Goal: Check status: Check status

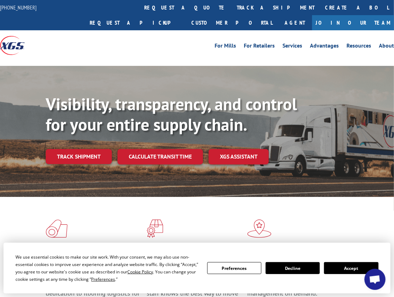
click at [355, 265] on button "Accept" at bounding box center [351, 268] width 54 height 12
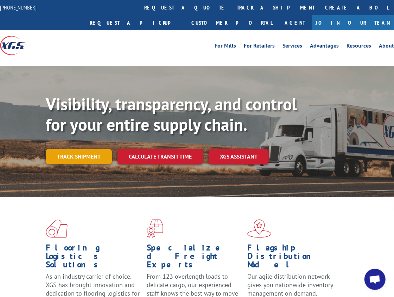
click at [78, 149] on link "Track shipment" at bounding box center [79, 156] width 66 height 15
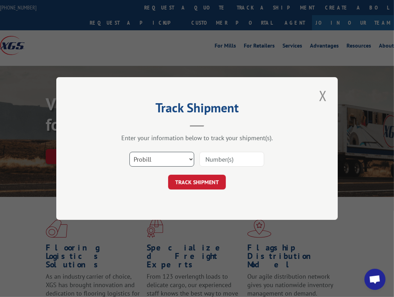
click at [181, 158] on select "Select category... Probill BOL PO" at bounding box center [161, 159] width 65 height 15
select select "po"
click at [129, 152] on select "Select category... Probill BOL PO" at bounding box center [161, 159] width 65 height 15
drag, startPoint x: 130, startPoint y: 159, endPoint x: 140, endPoint y: 159, distance: 9.5
click at [131, 159] on select "Select category... Probill BOL PO" at bounding box center [161, 159] width 65 height 15
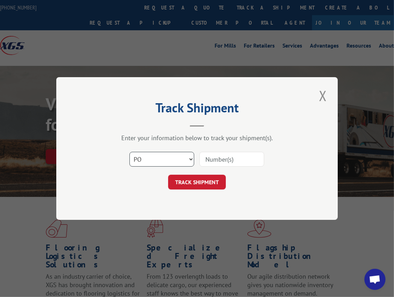
click at [166, 157] on select "Select category... Probill BOL PO" at bounding box center [161, 159] width 65 height 15
click at [129, 152] on select "Select category... Probill BOL PO" at bounding box center [161, 159] width 65 height 15
click at [235, 157] on input at bounding box center [231, 159] width 65 height 15
type input "524341078"
click at [196, 183] on button "TRACK SHIPMENT" at bounding box center [197, 182] width 58 height 15
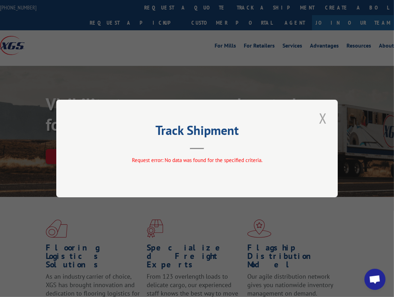
click at [326, 117] on button "Close modal" at bounding box center [323, 117] width 12 height 19
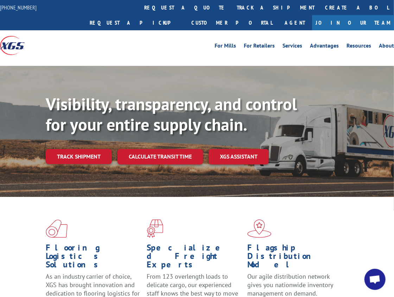
click at [75, 149] on link "Track shipment" at bounding box center [79, 156] width 66 height 15
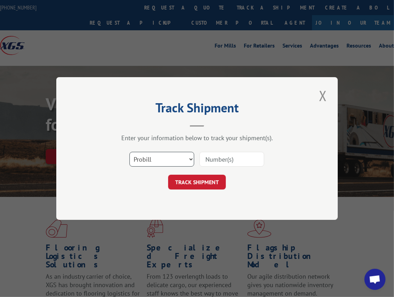
click at [169, 154] on select "Select category... Probill BOL PO" at bounding box center [161, 159] width 65 height 15
select select "po"
click at [129, 152] on select "Select category... Probill BOL PO" at bounding box center [161, 159] width 65 height 15
click at [317, 96] on div "Track Shipment Enter your information below to track your shipment(s). Select c…" at bounding box center [196, 148] width 281 height 142
click at [324, 93] on button "Close modal" at bounding box center [323, 95] width 12 height 19
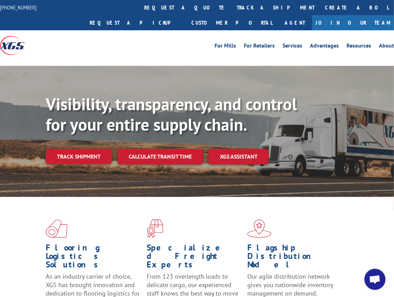
click at [373, 282] on span "Open chat" at bounding box center [375, 280] width 12 height 10
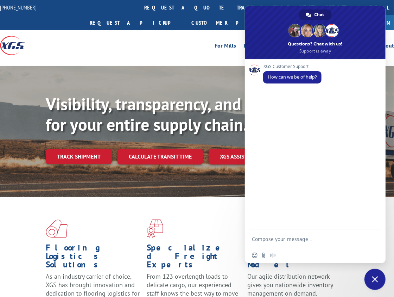
click at [272, 240] on textarea "Compose your message..." at bounding box center [308, 239] width 113 height 18
type textarea "Tracking a shipment"
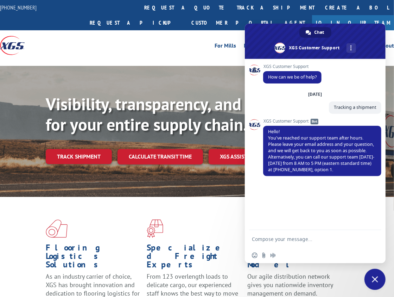
click at [377, 282] on span "Close chat" at bounding box center [375, 278] width 21 height 21
